Goal: Task Accomplishment & Management: Use online tool/utility

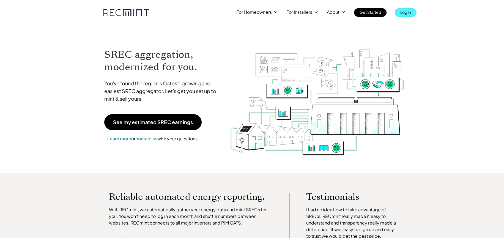
click at [404, 10] on p "Log In" at bounding box center [405, 12] width 11 height 8
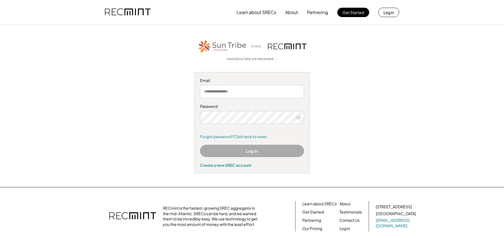
click at [245, 94] on input "email" at bounding box center [252, 91] width 104 height 13
type input "**********"
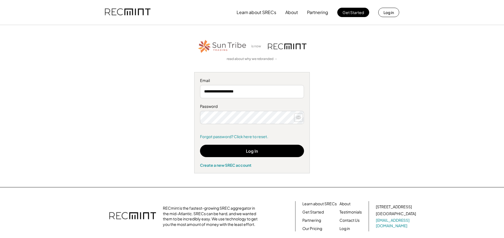
click at [297, 119] on icon at bounding box center [298, 117] width 5 height 5
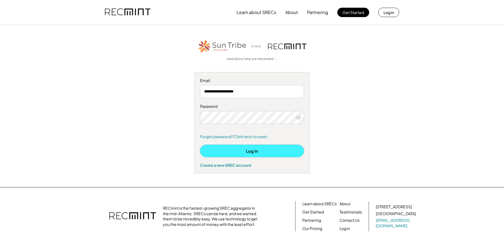
click at [260, 149] on button "Log In" at bounding box center [252, 151] width 104 height 12
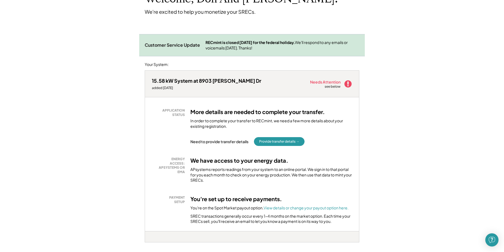
scroll to position [55, 0]
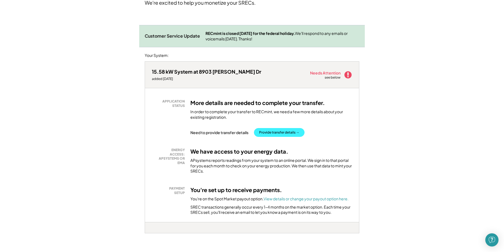
click at [269, 132] on button "Provide transfer details →" at bounding box center [279, 132] width 51 height 9
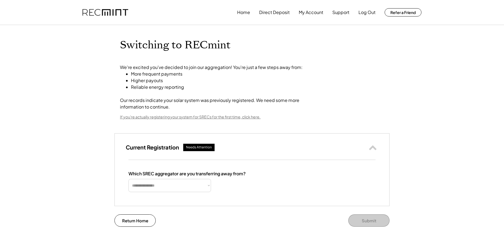
select select "**********"
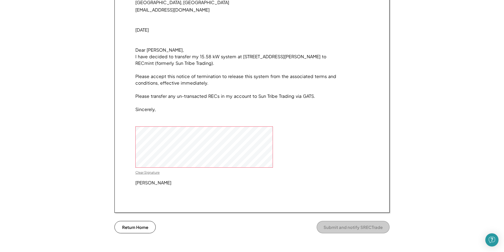
scroll to position [385, 0]
click at [216, 167] on div at bounding box center [203, 146] width 137 height 41
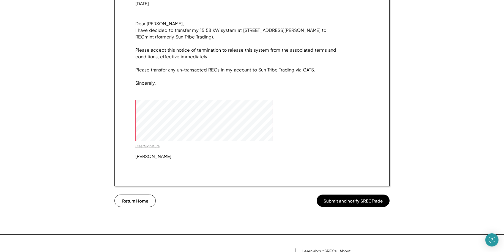
scroll to position [440, 0]
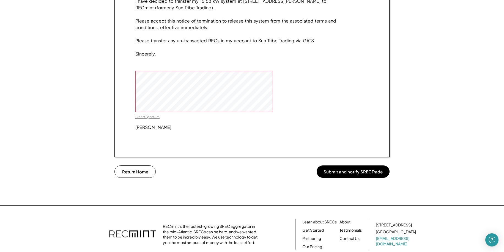
click at [337, 178] on button "Submit and notify SRECTrade" at bounding box center [353, 172] width 73 height 12
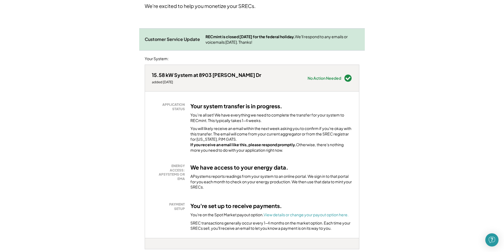
scroll to position [55, 0]
